Goal: Use online tool/utility

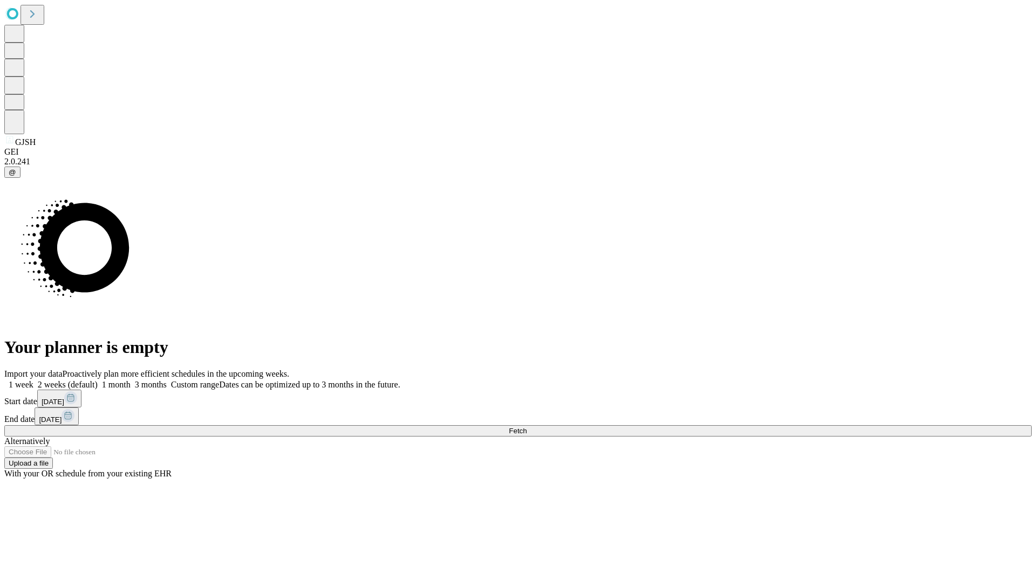
click at [526, 427] on span "Fetch" at bounding box center [518, 431] width 18 height 8
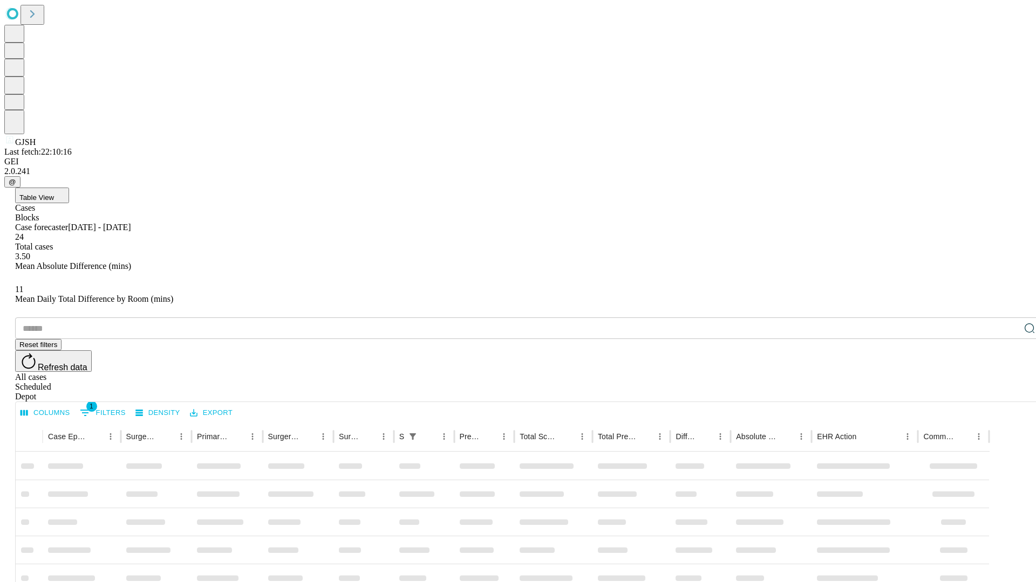
click at [1008, 392] on div "Depot" at bounding box center [528, 397] width 1027 height 10
